Goal: Task Accomplishment & Management: Manage account settings

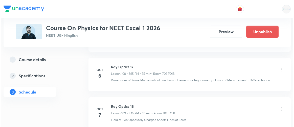
scroll to position [4509, 0]
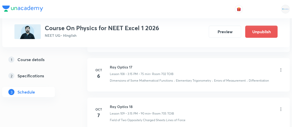
click at [282, 107] on icon at bounding box center [280, 109] width 5 height 5
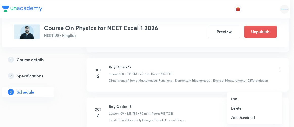
click at [236, 98] on p "Edit" at bounding box center [234, 98] width 6 height 5
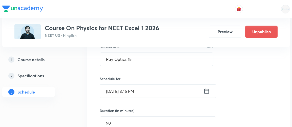
scroll to position [4341, 0]
click at [120, 116] on input "90" at bounding box center [158, 122] width 116 height 13
type input "9"
type input "0"
type input "75"
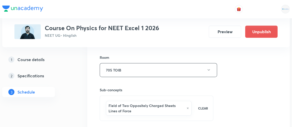
scroll to position [4476, 0]
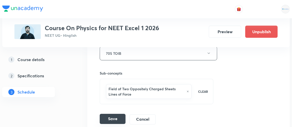
click at [114, 114] on button "Save" at bounding box center [113, 119] width 26 height 10
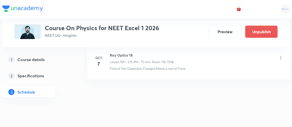
scroll to position [4305, 0]
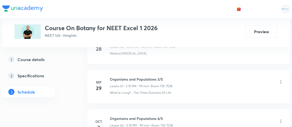
scroll to position [2650, 0]
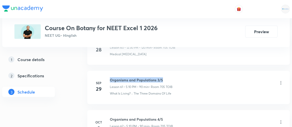
drag, startPoint x: 110, startPoint y: 66, endPoint x: 163, endPoint y: 66, distance: 52.7
click at [163, 77] on h6 "Organisms and Populations 3/5" at bounding box center [141, 79] width 63 height 5
copy h6 "Organisms and Populations 3/5"
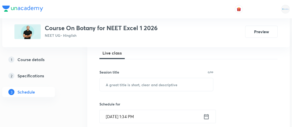
scroll to position [74, 0]
click at [179, 81] on input "text" at bounding box center [156, 84] width 113 height 13
paste input "Organisms and Populations 3/5"
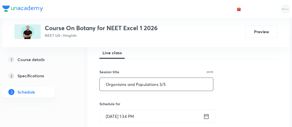
click at [161, 82] on input "Organisms and Populations 3/5" at bounding box center [156, 84] width 113 height 13
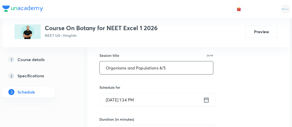
scroll to position [91, 0]
type input "Organisms and Populations 4/5"
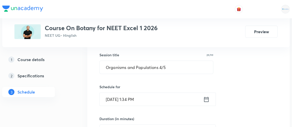
click at [204, 99] on icon at bounding box center [206, 99] width 6 height 7
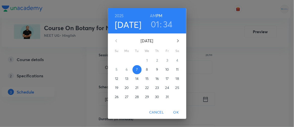
click at [154, 25] on h3 "01" at bounding box center [155, 24] width 9 height 11
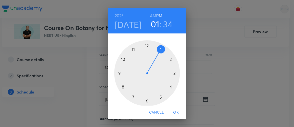
click at [169, 87] on div at bounding box center [147, 73] width 66 height 66
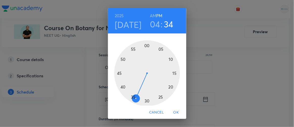
click at [121, 86] on div at bounding box center [147, 73] width 66 height 66
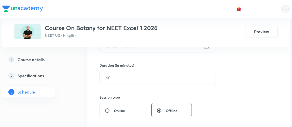
scroll to position [145, 0]
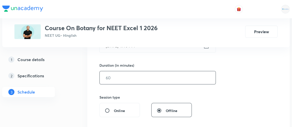
click at [132, 81] on input "text" at bounding box center [158, 77] width 116 height 13
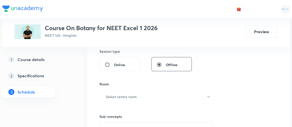
scroll to position [191, 0]
type input "70"
click at [118, 95] on h6 "Select centre room" at bounding box center [121, 96] width 31 height 5
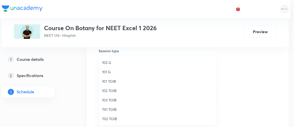
click at [245, 85] on div at bounding box center [147, 63] width 294 height 127
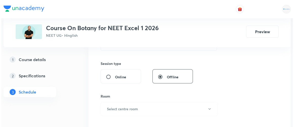
scroll to position [179, 0]
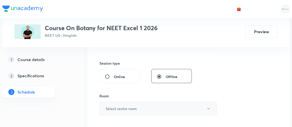
click at [132, 108] on h6 "Select centre room" at bounding box center [121, 108] width 31 height 5
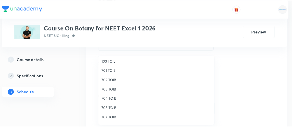
scroll to position [39, 0]
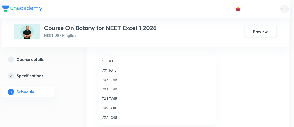
click at [108, 106] on span "705 TOIB" at bounding box center [157, 107] width 111 height 5
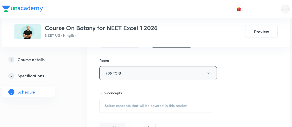
scroll to position [216, 0]
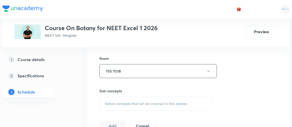
click at [133, 103] on span "Select concepts that wil be covered in this session" at bounding box center [146, 104] width 83 height 4
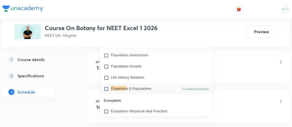
scroll to position [3020, 0]
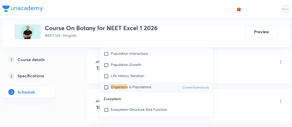
type input "organism"
click at [107, 90] on input "checkbox" at bounding box center [107, 87] width 7 height 5
checkbox input "true"
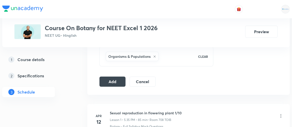
scroll to position [266, 0]
click at [114, 81] on button "Add" at bounding box center [112, 81] width 26 height 10
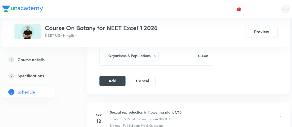
scroll to position [267, 0]
click at [110, 81] on button "Add" at bounding box center [112, 80] width 26 height 10
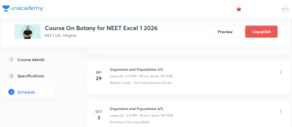
scroll to position [2507, 0]
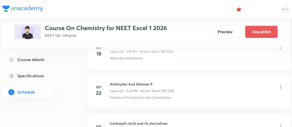
scroll to position [2323, 0]
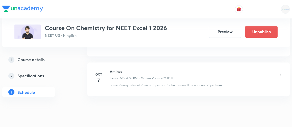
click at [110, 69] on h6 "Amines" at bounding box center [142, 71] width 64 height 5
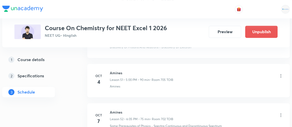
scroll to position [2288, 0]
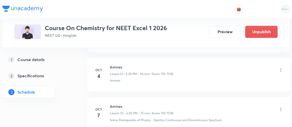
click at [280, 107] on icon at bounding box center [280, 109] width 5 height 5
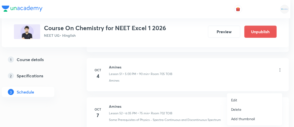
click at [236, 100] on p "Edit" at bounding box center [234, 99] width 6 height 5
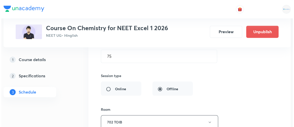
scroll to position [2187, 0]
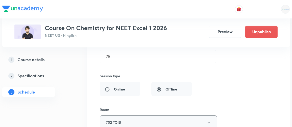
click at [204, 115] on button "702 TOIB" at bounding box center [158, 122] width 117 height 14
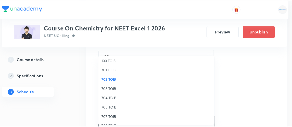
scroll to position [40, 0]
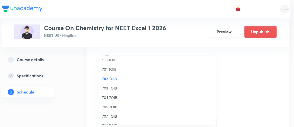
click at [108, 105] on span "705 TOIB" at bounding box center [157, 106] width 111 height 5
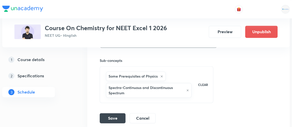
scroll to position [2269, 0]
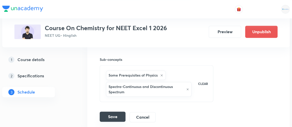
click at [108, 111] on button "Save" at bounding box center [113, 116] width 26 height 10
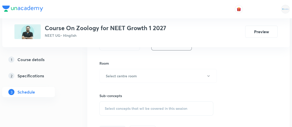
scroll to position [212, 0]
click at [126, 108] on span "Select concepts that wil be covered in this session" at bounding box center [146, 108] width 83 height 4
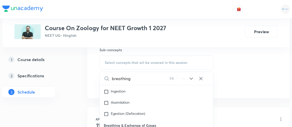
scroll to position [281, 0]
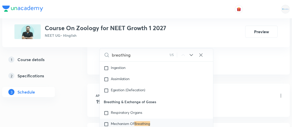
type input "breathing"
drag, startPoint x: 104, startPoint y: 103, endPoint x: 159, endPoint y: 103, distance: 54.7
click at [159, 103] on p "Breathing & Exchange of Gases" at bounding box center [156, 101] width 113 height 11
copy p "Breathing & Exchange of Gases"
click at [105, 113] on input "checkbox" at bounding box center [107, 112] width 7 height 5
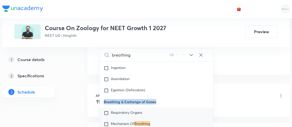
checkbox input "true"
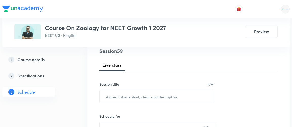
scroll to position [67, 0]
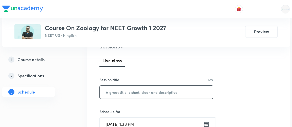
click at [106, 92] on input "text" at bounding box center [156, 92] width 113 height 13
paste input "Breathing & Exchange of Gases"
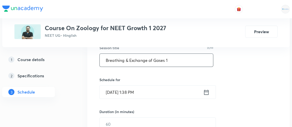
scroll to position [99, 0]
type input "Breathing & Exchange of Gases 1"
click at [207, 90] on icon at bounding box center [206, 91] width 5 height 5
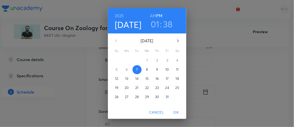
click at [154, 25] on h3 "01" at bounding box center [155, 24] width 9 height 11
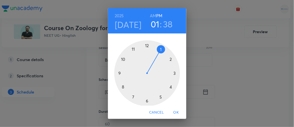
click at [173, 72] on div at bounding box center [147, 73] width 66 height 66
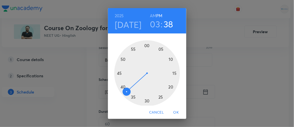
click at [173, 72] on div at bounding box center [147, 73] width 66 height 66
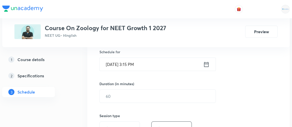
scroll to position [127, 0]
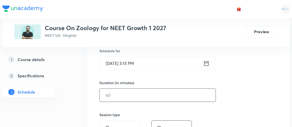
click at [120, 93] on input "text" at bounding box center [158, 95] width 116 height 13
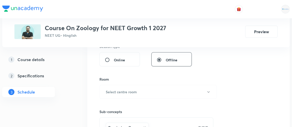
scroll to position [196, 0]
type input "75"
click at [110, 90] on h6 "Select centre room" at bounding box center [121, 91] width 31 height 5
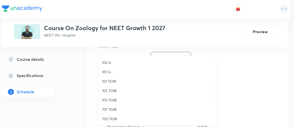
click at [109, 108] on span "701 TOIB" at bounding box center [157, 109] width 111 height 5
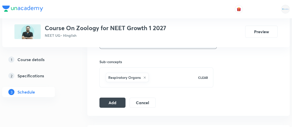
scroll to position [250, 0]
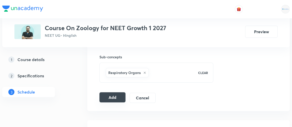
click at [108, 96] on button "Add" at bounding box center [112, 97] width 26 height 10
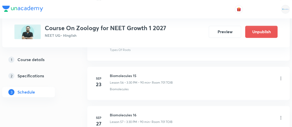
scroll to position [2351, 0]
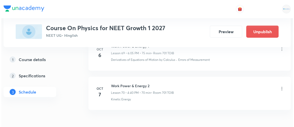
scroll to position [3014, 0]
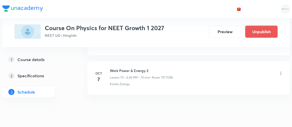
click at [282, 71] on icon at bounding box center [280, 73] width 5 height 5
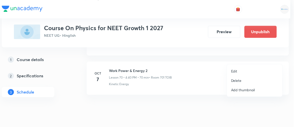
click at [235, 71] on p "Edit" at bounding box center [234, 70] width 6 height 5
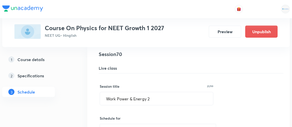
scroll to position [2769, 0]
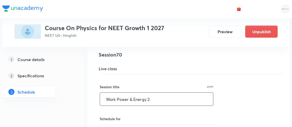
click at [147, 93] on input "Work Power & Energy 2" at bounding box center [156, 99] width 113 height 13
type input "Work Power & Energy & Circular motion 2"
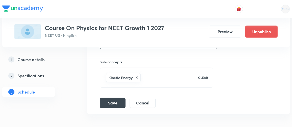
scroll to position [2957, 0]
click at [110, 97] on button "Save" at bounding box center [113, 102] width 26 height 10
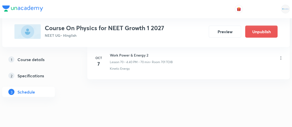
scroll to position [2782, 0]
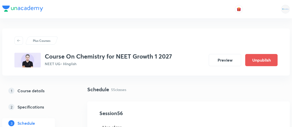
scroll to position [2432, 0]
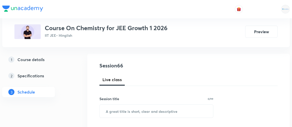
scroll to position [48, 0]
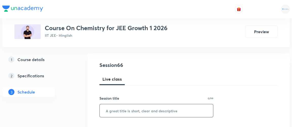
click at [112, 110] on input "text" at bounding box center [156, 110] width 113 height 13
type input "Chemical Equilibrium 1"
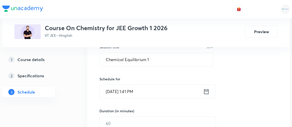
scroll to position [100, 0]
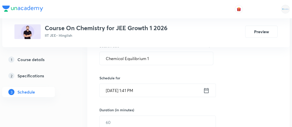
click at [206, 88] on icon at bounding box center [206, 90] width 6 height 7
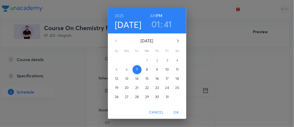
click at [154, 26] on h3 "01" at bounding box center [156, 24] width 9 height 11
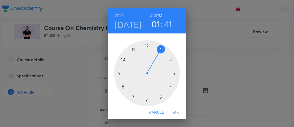
click at [169, 87] on div at bounding box center [147, 73] width 66 height 66
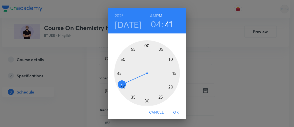
click at [145, 45] on div at bounding box center [147, 73] width 66 height 66
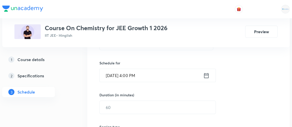
scroll to position [116, 0]
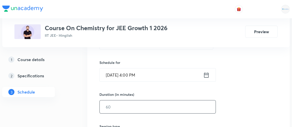
click at [114, 107] on input "text" at bounding box center [158, 106] width 116 height 13
type input "85"
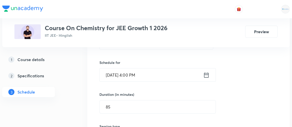
click at [241, 96] on div "Session 66 Live class Session title 22/99 Chemical Equilibrium 1 ​ Schedule for…" at bounding box center [188, 113] width 178 height 238
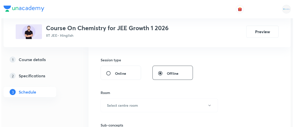
scroll to position [183, 0]
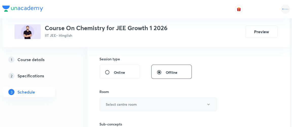
click at [125, 105] on h6 "Select centre room" at bounding box center [121, 104] width 31 height 5
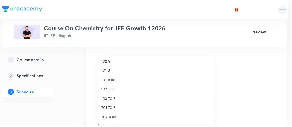
scroll to position [1, 0]
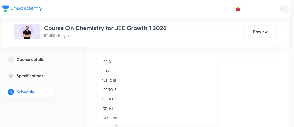
click at [106, 90] on span "102 TOIB" at bounding box center [157, 89] width 111 height 5
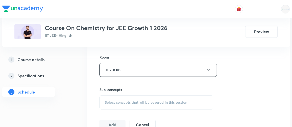
scroll to position [222, 0]
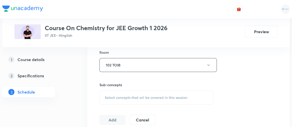
click at [146, 92] on div "Select concepts that wil be covered in this session" at bounding box center [156, 97] width 114 height 14
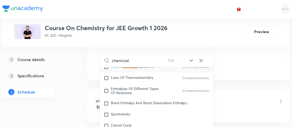
scroll to position [1009, 0]
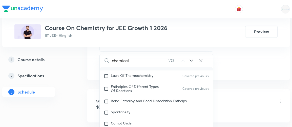
type input "chemical"
click at [192, 60] on icon at bounding box center [191, 60] width 6 height 6
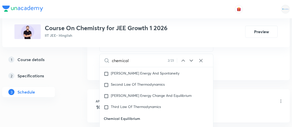
scroll to position [1087, 0]
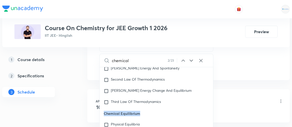
drag, startPoint x: 104, startPoint y: 108, endPoint x: 150, endPoint y: 106, distance: 46.1
click at [150, 108] on p "Chemical Equilibrium" at bounding box center [156, 113] width 113 height 11
copy p "Chemical Equilibrium"
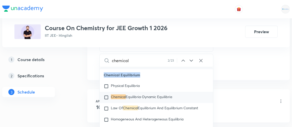
scroll to position [1124, 0]
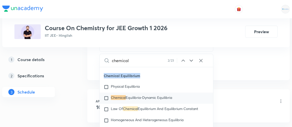
click at [106, 95] on input "checkbox" at bounding box center [107, 97] width 7 height 5
checkbox input "true"
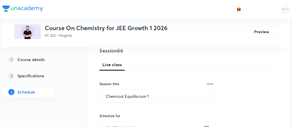
scroll to position [63, 0]
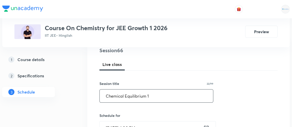
drag, startPoint x: 150, startPoint y: 94, endPoint x: 99, endPoint y: 97, distance: 50.4
click at [100, 97] on input "Chemical Equilibrium 1" at bounding box center [156, 95] width 113 height 13
paste input "text"
type input "Chemical Equilibrium 1"
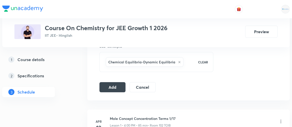
scroll to position [260, 0]
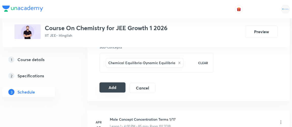
click at [114, 88] on button "Add" at bounding box center [112, 87] width 26 height 10
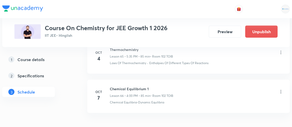
scroll to position [2624, 0]
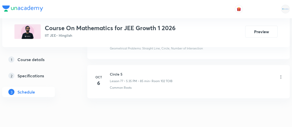
scroll to position [3283, 0]
drag, startPoint x: 110, startPoint y: 58, endPoint x: 132, endPoint y: 56, distance: 22.4
click at [132, 72] on h6 "Circle 5" at bounding box center [141, 74] width 63 height 5
copy h6 "Circle 5"
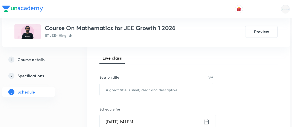
scroll to position [71, 0]
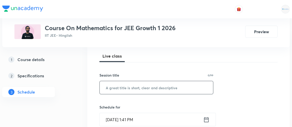
click at [125, 87] on input "text" at bounding box center [156, 87] width 113 height 13
paste input "Circle 5"
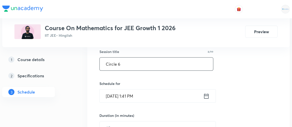
scroll to position [95, 0]
type input "Circle 6"
click at [207, 97] on icon at bounding box center [206, 95] width 6 height 7
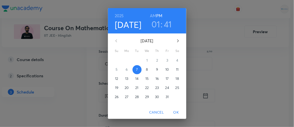
click at [154, 26] on h3 "01" at bounding box center [156, 24] width 9 height 11
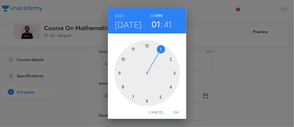
click at [158, 97] on div at bounding box center [147, 73] width 66 height 66
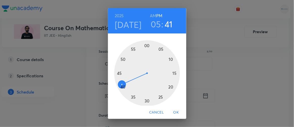
click at [131, 97] on div at bounding box center [147, 73] width 66 height 66
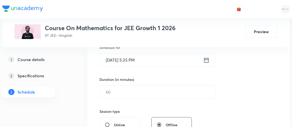
scroll to position [131, 0]
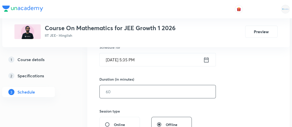
click at [124, 94] on input "text" at bounding box center [158, 91] width 116 height 13
type input "9"
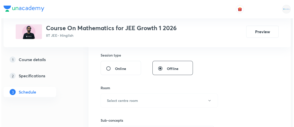
scroll to position [187, 0]
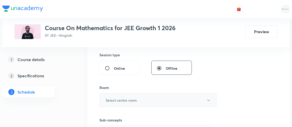
type input "85"
click at [117, 101] on h6 "Select centre room" at bounding box center [121, 99] width 31 height 5
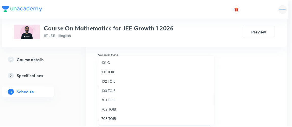
scroll to position [10, 0]
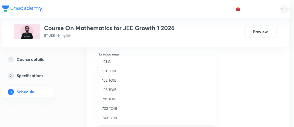
click at [111, 81] on span "102 TOIB" at bounding box center [157, 79] width 111 height 5
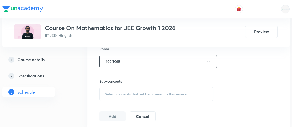
scroll to position [226, 0]
click at [151, 93] on span "Select concepts that wil be covered in this session" at bounding box center [146, 94] width 83 height 4
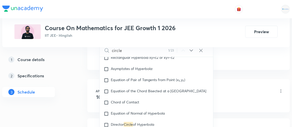
scroll to position [3807, 0]
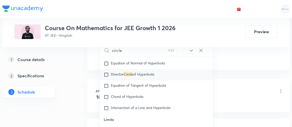
type input "circle"
click at [108, 77] on input "checkbox" at bounding box center [107, 74] width 7 height 5
checkbox input "true"
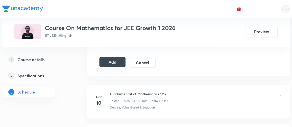
click at [114, 60] on button "Add" at bounding box center [112, 62] width 26 height 10
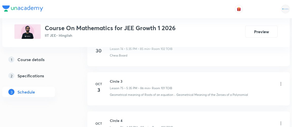
scroll to position [3054, 0]
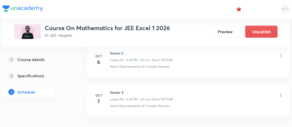
scroll to position [3545, 0]
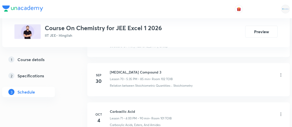
scroll to position [3017, 0]
drag, startPoint x: 110, startPoint y: 96, endPoint x: 138, endPoint y: 95, distance: 28.9
click at [138, 109] on h6 "Carboxilic Acid" at bounding box center [141, 111] width 62 height 5
copy h6 "Carboxilic Acid"
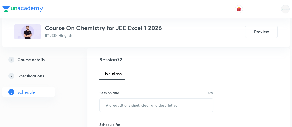
scroll to position [58, 0]
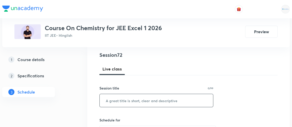
click at [133, 94] on input "text" at bounding box center [156, 100] width 113 height 13
paste input "Carboxilic Acid"
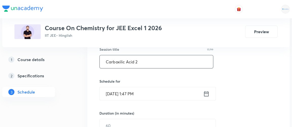
scroll to position [97, 0]
type input "Carboxilic Acid 2"
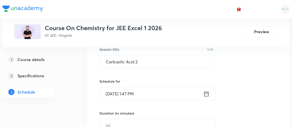
click at [208, 93] on icon at bounding box center [206, 93] width 6 height 7
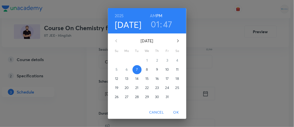
click at [156, 23] on h3 "01" at bounding box center [155, 24] width 9 height 11
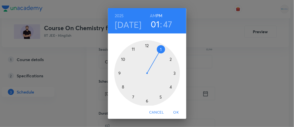
click at [158, 97] on div at bounding box center [147, 73] width 66 height 66
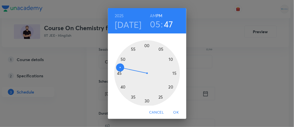
click at [132, 97] on div at bounding box center [147, 73] width 66 height 66
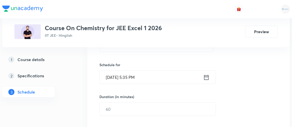
scroll to position [118, 0]
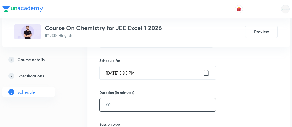
click at [117, 102] on input "text" at bounding box center [158, 104] width 116 height 13
type input "8"
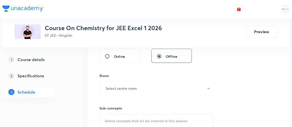
scroll to position [199, 0]
type input "90"
click at [122, 88] on h6 "Select centre room" at bounding box center [121, 87] width 31 height 5
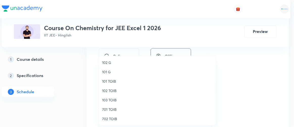
click at [115, 90] on span "102 TOIB" at bounding box center [157, 90] width 111 height 5
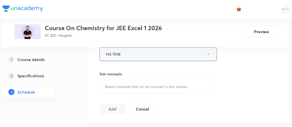
scroll to position [234, 0]
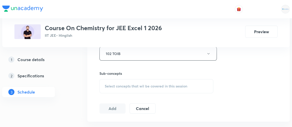
click at [145, 86] on span "Select concepts that wil be covered in this session" at bounding box center [146, 86] width 83 height 4
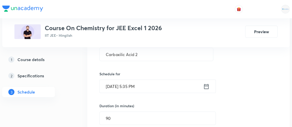
scroll to position [104, 0]
type input "carboxlic"
drag, startPoint x: 134, startPoint y: 53, endPoint x: 100, endPoint y: 57, distance: 34.4
click at [100, 57] on input "Carboxilic Acid 2" at bounding box center [156, 54] width 113 height 13
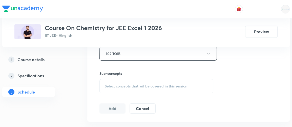
scroll to position [234, 0]
click at [125, 86] on span "Select concepts that wil be covered in this session" at bounding box center [146, 86] width 83 height 4
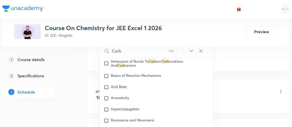
scroll to position [9138, 0]
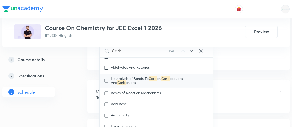
type input "Carb"
click at [107, 76] on input "checkbox" at bounding box center [107, 80] width 7 height 8
checkbox input "true"
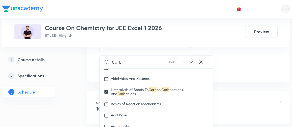
click at [71, 79] on link "2 Specifications" at bounding box center [36, 76] width 69 height 10
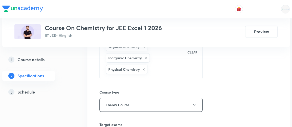
scroll to position [93, 0]
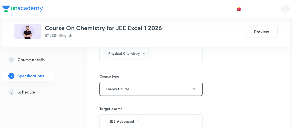
click at [24, 91] on h5 "Schedule" at bounding box center [25, 92] width 17 height 6
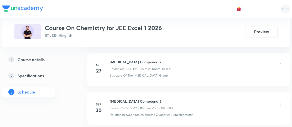
scroll to position [3069, 0]
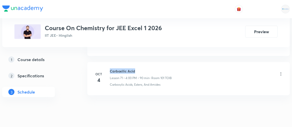
drag, startPoint x: 110, startPoint y: 55, endPoint x: 139, endPoint y: 55, distance: 28.9
click at [139, 68] on h6 "Carboxilic Acid" at bounding box center [141, 70] width 62 height 5
copy h6 "Carboxilic Acid"
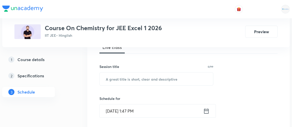
scroll to position [80, 0]
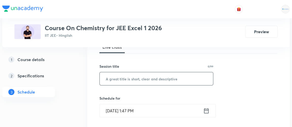
click at [108, 77] on input "text" at bounding box center [156, 78] width 113 height 13
paste input "Carboxilic Acid"
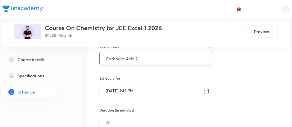
scroll to position [100, 0]
type input "Carboxilic Acid 2"
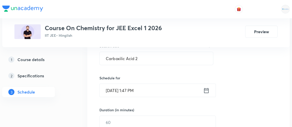
click at [208, 90] on icon at bounding box center [206, 90] width 6 height 7
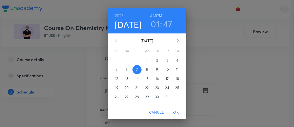
click at [157, 22] on h3 "01" at bounding box center [155, 24] width 9 height 11
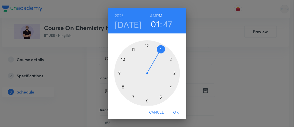
click at [159, 97] on div at bounding box center [147, 73] width 66 height 66
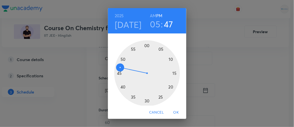
click at [131, 97] on div at bounding box center [147, 73] width 66 height 66
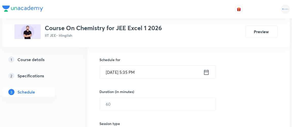
scroll to position [119, 0]
click at [128, 104] on input "text" at bounding box center [158, 103] width 116 height 13
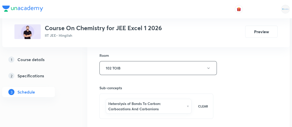
scroll to position [220, 0]
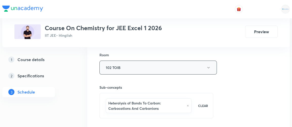
type input "90"
click at [124, 66] on button "102 TOIB" at bounding box center [157, 68] width 117 height 14
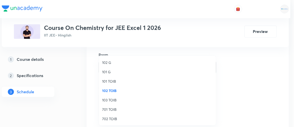
click at [109, 80] on span "101 TOIB" at bounding box center [157, 80] width 111 height 5
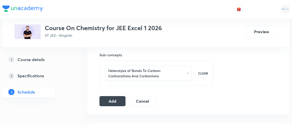
scroll to position [252, 0]
click at [117, 98] on button "Add" at bounding box center [112, 100] width 26 height 10
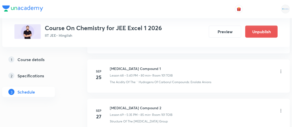
scroll to position [2865, 0]
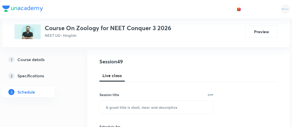
scroll to position [54, 0]
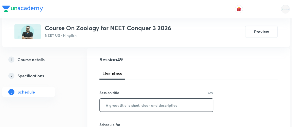
click at [112, 105] on input "text" at bounding box center [156, 104] width 113 height 13
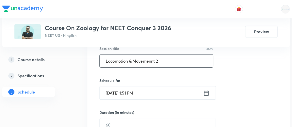
scroll to position [99, 0]
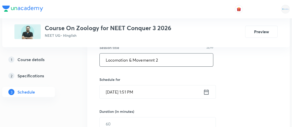
type input "Locomotion & Movemennt 2"
click at [208, 91] on icon at bounding box center [206, 91] width 6 height 7
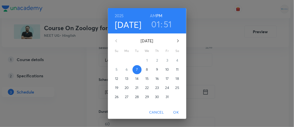
click at [156, 69] on p "9" at bounding box center [157, 69] width 2 height 5
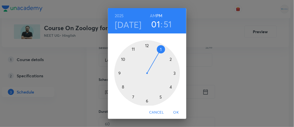
click at [164, 24] on h3 "51" at bounding box center [168, 24] width 8 height 11
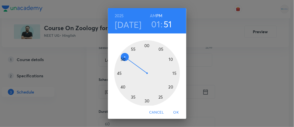
click at [169, 86] on div at bounding box center [147, 73] width 66 height 66
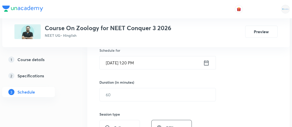
scroll to position [129, 0]
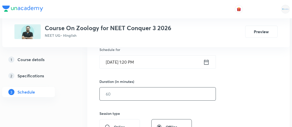
click at [119, 96] on input "text" at bounding box center [158, 93] width 116 height 13
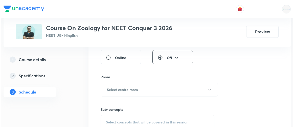
scroll to position [198, 0]
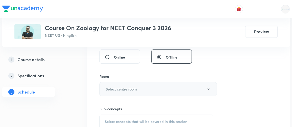
type input "90"
click at [116, 88] on h6 "Select centre room" at bounding box center [121, 88] width 31 height 5
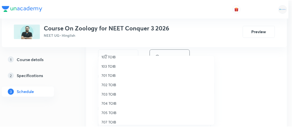
scroll to position [34, 0]
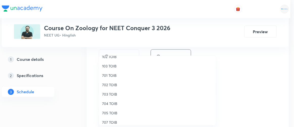
click at [107, 123] on span "707 TOIB" at bounding box center [157, 121] width 111 height 5
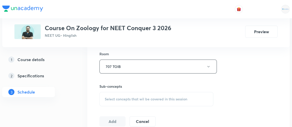
scroll to position [219, 0]
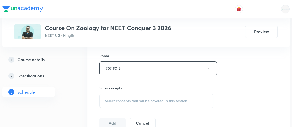
click at [144, 101] on span "Select concepts that wil be covered in this session" at bounding box center [146, 101] width 83 height 4
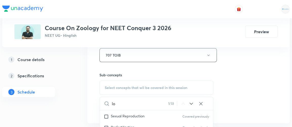
scroll to position [41, 0]
type input "l"
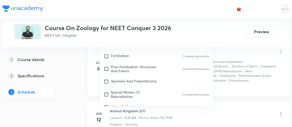
scroll to position [324, 0]
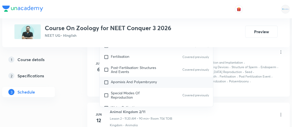
type input "movement"
click at [112, 79] on span "Apomixis And Polyembryony" at bounding box center [134, 81] width 46 height 5
checkbox input "true"
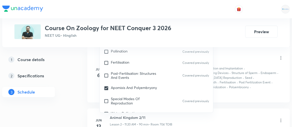
click at [65, 83] on div "1 Course details 2 Specifications 3 Schedule" at bounding box center [36, 78] width 69 height 49
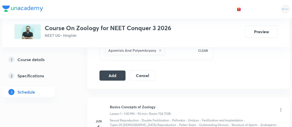
scroll to position [272, 0]
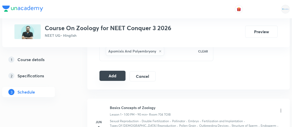
click at [113, 74] on button "Add" at bounding box center [112, 76] width 26 height 10
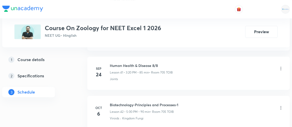
scroll to position [1884, 0]
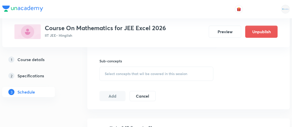
scroll to position [243, 0]
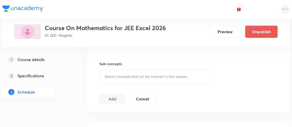
click at [43, 62] on h5 "Course details" at bounding box center [30, 59] width 27 height 6
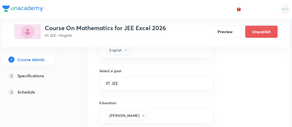
scroll to position [331, 0]
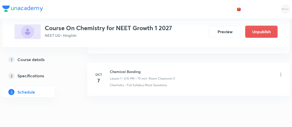
scroll to position [317, 0]
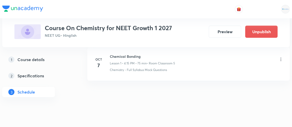
click at [34, 60] on h5 "Course details" at bounding box center [30, 59] width 27 height 6
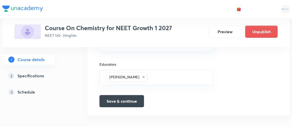
scroll to position [372, 0]
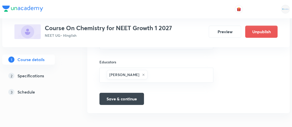
click at [39, 77] on h5 "Specifications" at bounding box center [30, 76] width 27 height 6
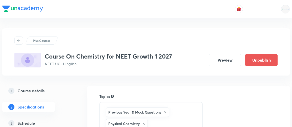
click at [28, 123] on h5 "Schedule" at bounding box center [25, 123] width 17 height 6
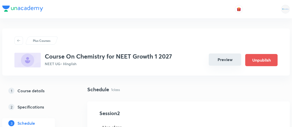
click at [225, 61] on button "Preview" at bounding box center [225, 59] width 32 height 12
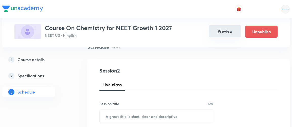
scroll to position [42, 0]
click at [219, 32] on button "Preview" at bounding box center [225, 31] width 32 height 12
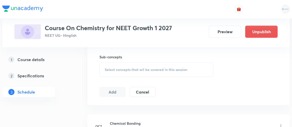
scroll to position [317, 0]
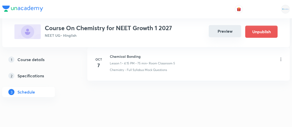
click at [230, 30] on button "Preview" at bounding box center [225, 31] width 32 height 12
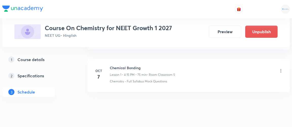
scroll to position [305, 0]
click at [227, 29] on button "Preview" at bounding box center [225, 31] width 32 height 12
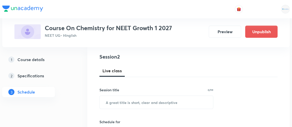
scroll to position [56, 0]
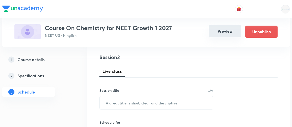
click at [223, 34] on button "Preview" at bounding box center [225, 31] width 32 height 12
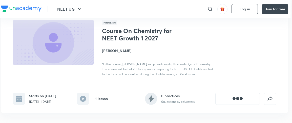
scroll to position [35, 2]
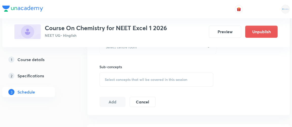
scroll to position [241, 0]
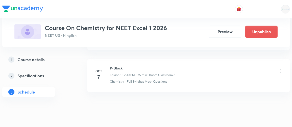
scroll to position [317, 0]
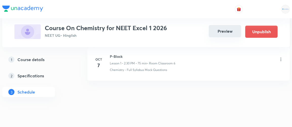
click at [226, 32] on button "Preview" at bounding box center [225, 31] width 32 height 12
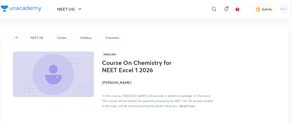
scroll to position [0, 2]
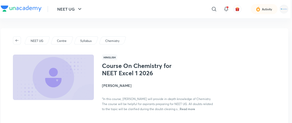
click at [63, 79] on img at bounding box center [53, 77] width 83 height 47
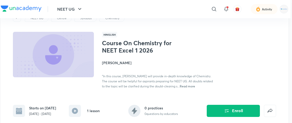
scroll to position [23, 2]
click at [180, 86] on span "Read more" at bounding box center [187, 86] width 15 height 4
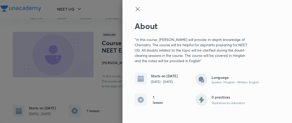
scroll to position [23, 0]
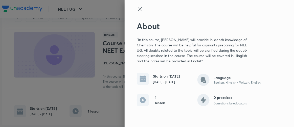
click at [108, 9] on div at bounding box center [147, 63] width 294 height 127
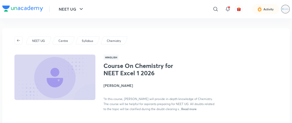
click at [286, 9] on img at bounding box center [285, 9] width 9 height 9
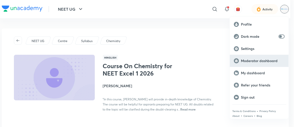
click at [251, 62] on p "Moderator dashboard" at bounding box center [263, 60] width 44 height 5
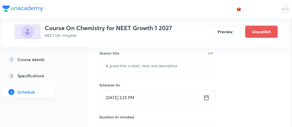
scroll to position [93, 0]
click at [34, 59] on h5 "Course details" at bounding box center [30, 59] width 27 height 6
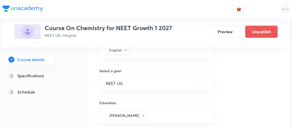
scroll to position [364, 0]
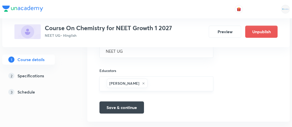
drag, startPoint x: 110, startPoint y: 82, endPoint x: 138, endPoint y: 82, distance: 27.9
click at [138, 82] on h6 "[PERSON_NAME]" at bounding box center [124, 83] width 30 height 5
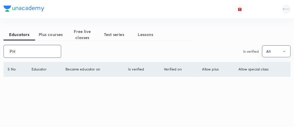
type input "P"
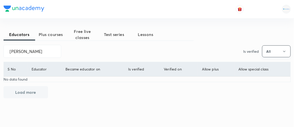
click at [284, 49] on icon "button" at bounding box center [285, 51] width 4 height 4
click at [268, 65] on span "All" at bounding box center [276, 66] width 22 height 5
click at [11, 51] on input "[PERSON_NAME]" at bounding box center [32, 51] width 57 height 13
click at [27, 52] on input "[PERSON_NAME]" at bounding box center [32, 51] width 57 height 13
click at [44, 52] on input "[PERSON_NAME]" at bounding box center [32, 51] width 57 height 13
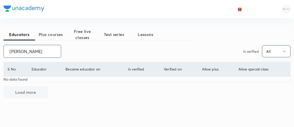
scroll to position [0, 2]
drag, startPoint x: 10, startPoint y: 51, endPoint x: 73, endPoint y: 46, distance: 63.3
click at [73, 46] on div "[PERSON_NAME] ​ Is verified All" at bounding box center [148, 51] width 288 height 13
paste input "925"
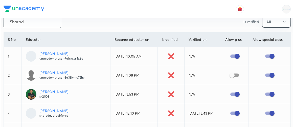
scroll to position [0, 0]
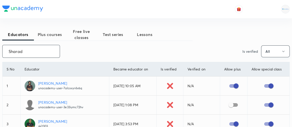
type input "Sharad"
click at [284, 50] on icon "button" at bounding box center [284, 51] width 4 height 4
